Goal: Ask a question

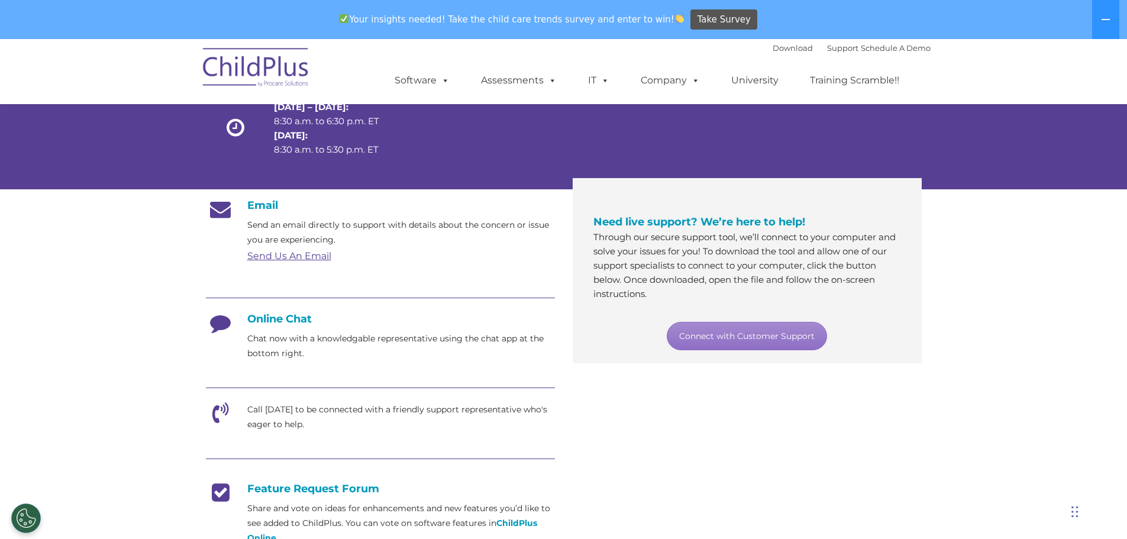
scroll to position [118, 0]
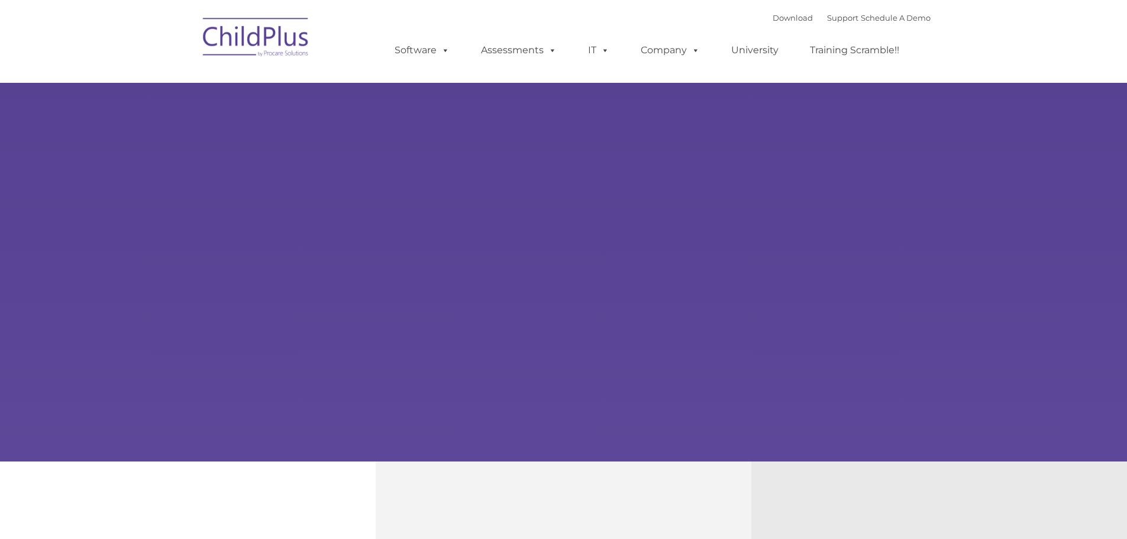
type input ""
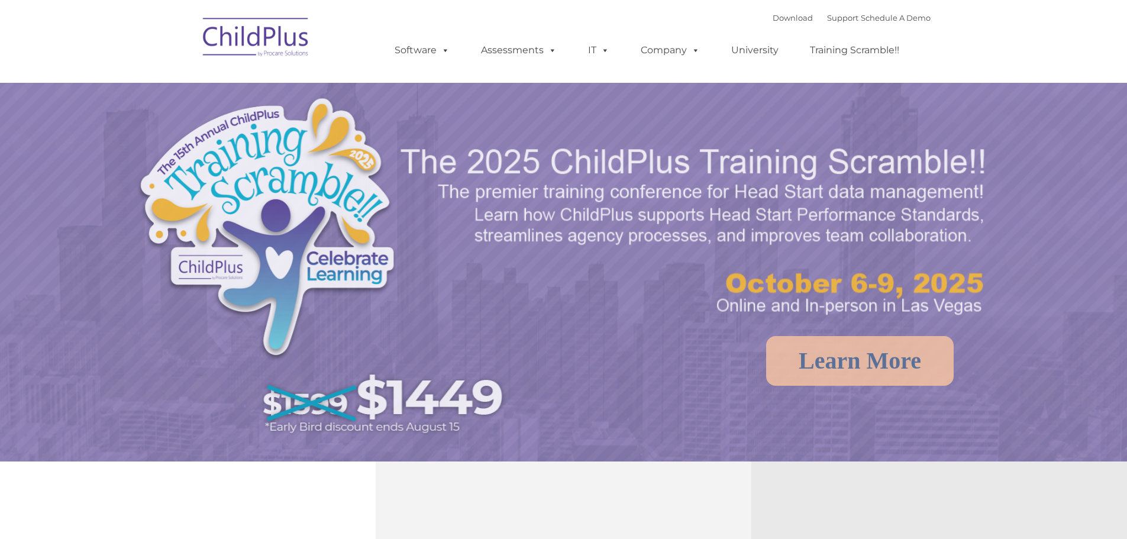
select select "MEDIUM"
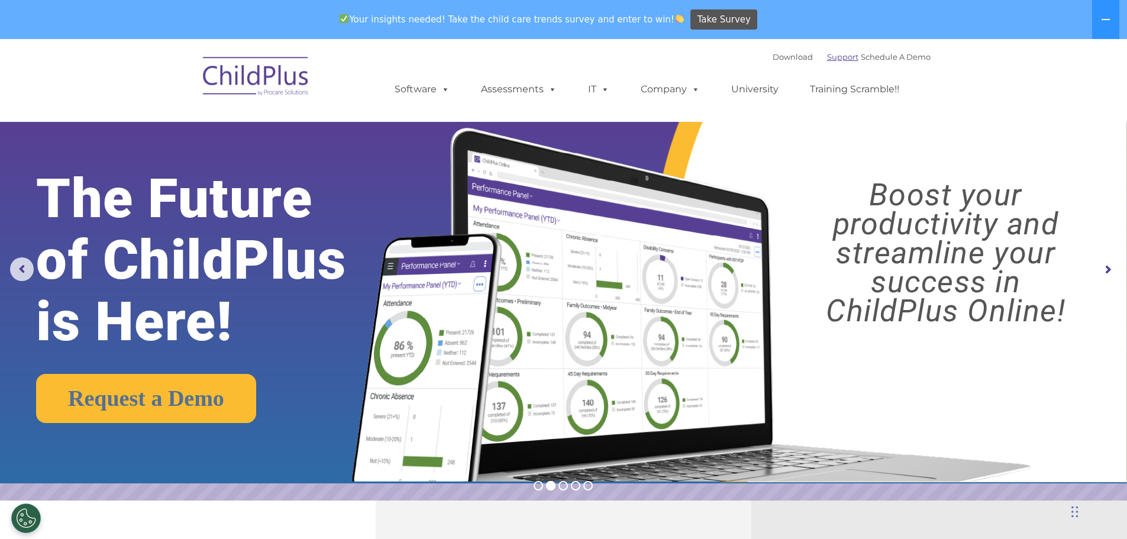
click at [828, 54] on link "Support" at bounding box center [842, 56] width 31 height 9
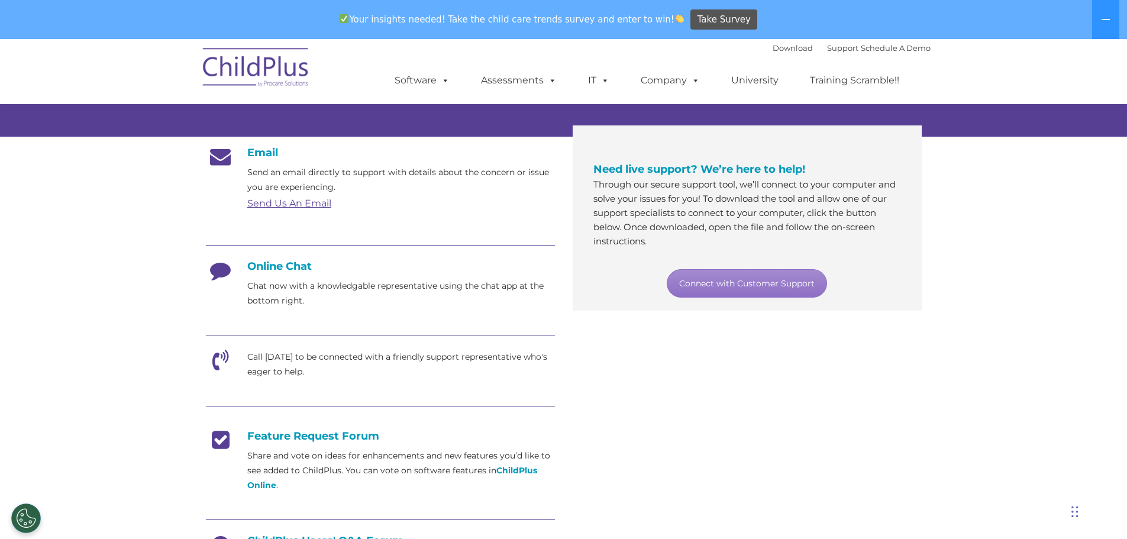
scroll to position [178, 0]
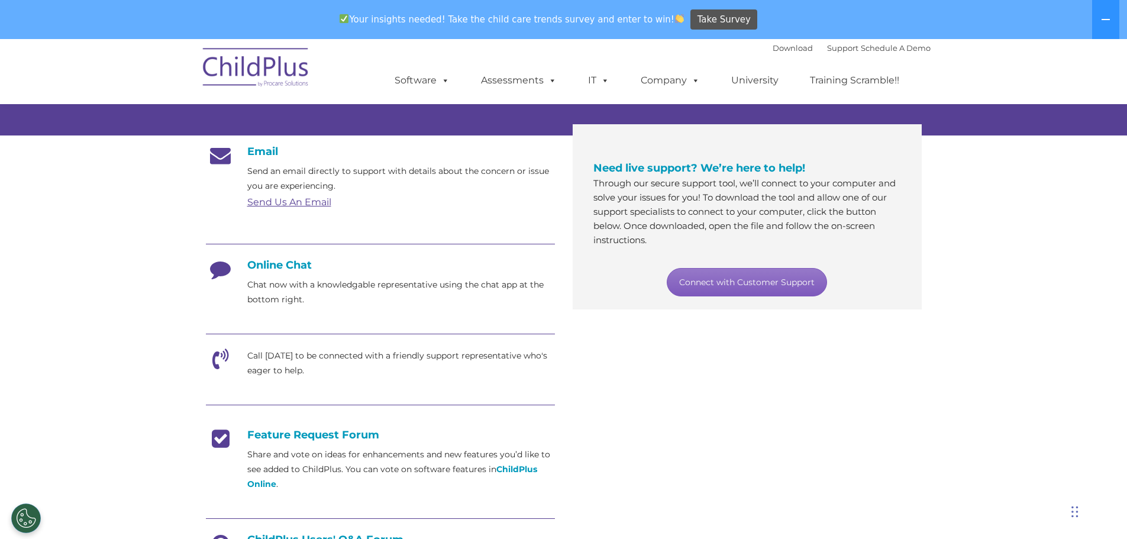
click at [714, 280] on link "Connect with Customer Support" at bounding box center [747, 282] width 160 height 28
